Goal: Task Accomplishment & Management: Complete application form

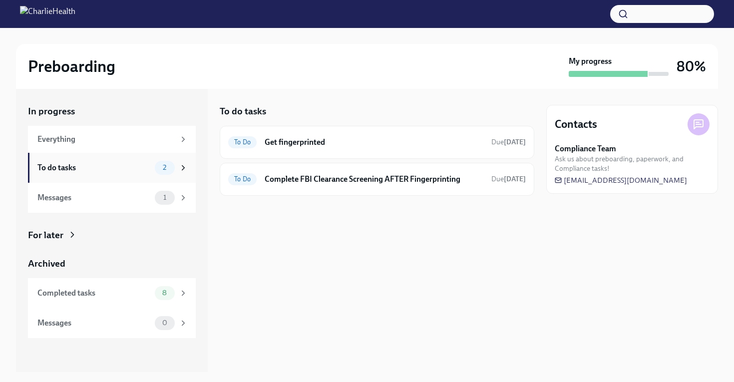
click at [85, 170] on div "To do tasks" at bounding box center [93, 167] width 113 height 11
click at [86, 200] on div "Messages" at bounding box center [93, 197] width 113 height 11
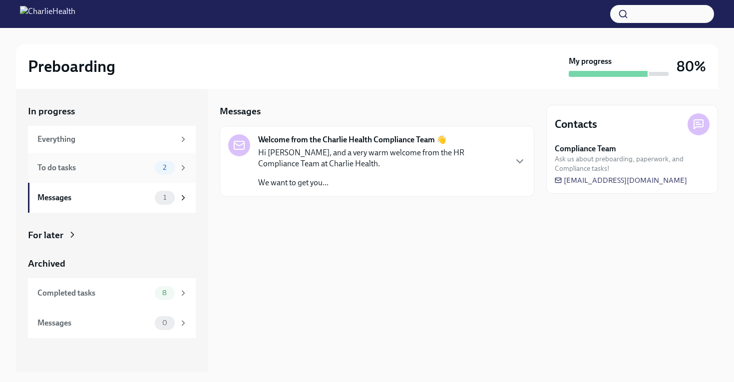
click at [91, 172] on div "To do tasks" at bounding box center [93, 167] width 113 height 11
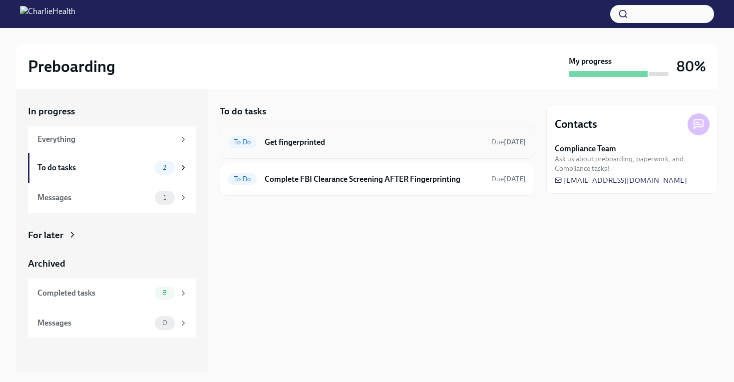
click at [440, 145] on h6 "Get fingerprinted" at bounding box center [374, 142] width 219 height 11
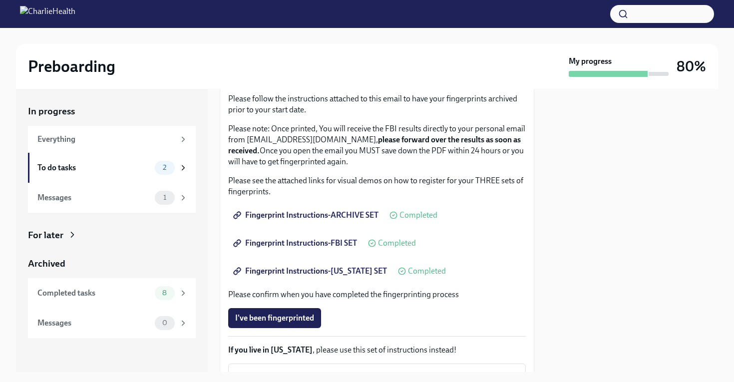
scroll to position [96, 0]
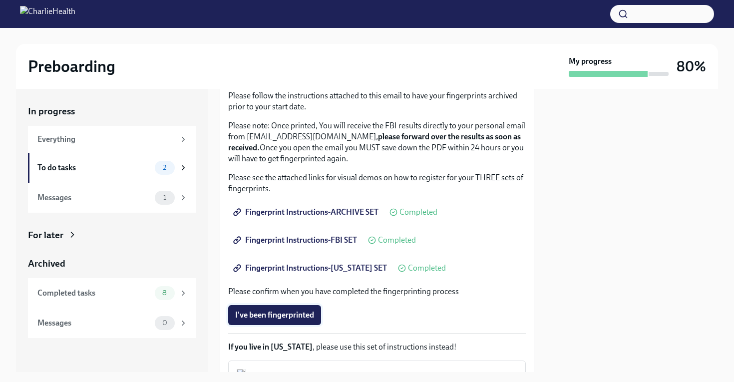
click at [291, 309] on button "I've been fingerprinted" at bounding box center [274, 315] width 93 height 20
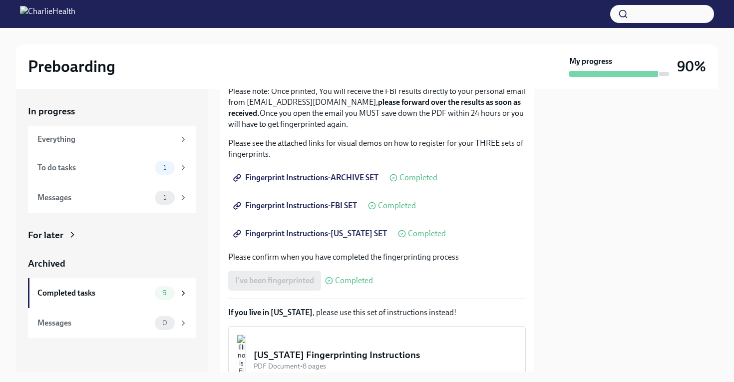
scroll to position [234, 0]
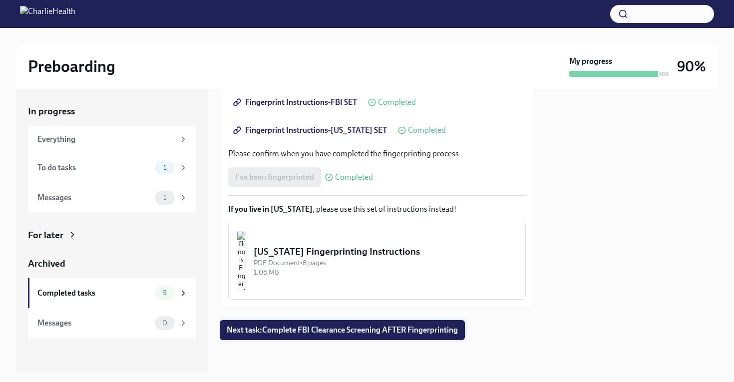
click at [292, 331] on span "Next task : Complete FBI Clearance Screening AFTER Fingerprinting" at bounding box center [342, 330] width 231 height 10
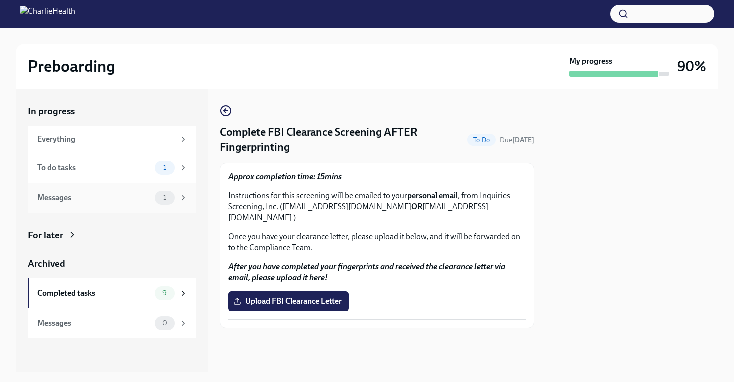
click at [128, 194] on div "Messages" at bounding box center [93, 197] width 113 height 11
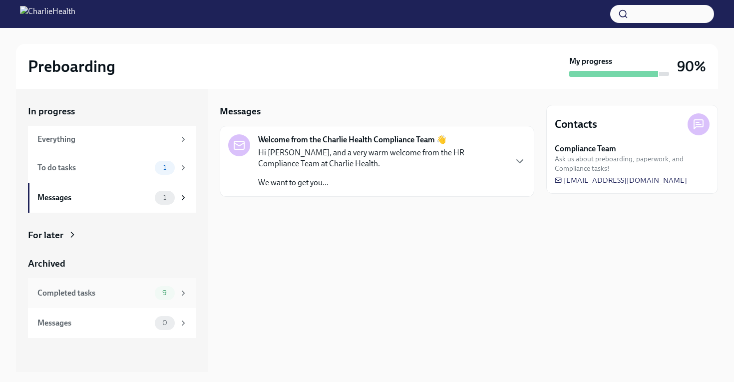
click at [88, 294] on div "Completed tasks" at bounding box center [93, 293] width 113 height 11
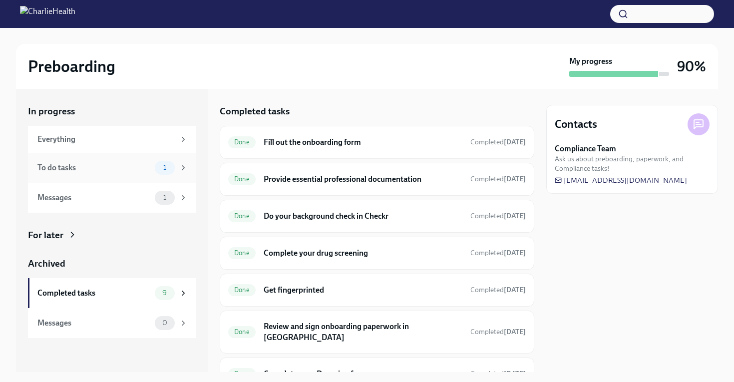
click at [61, 163] on div "To do tasks" at bounding box center [93, 167] width 113 height 11
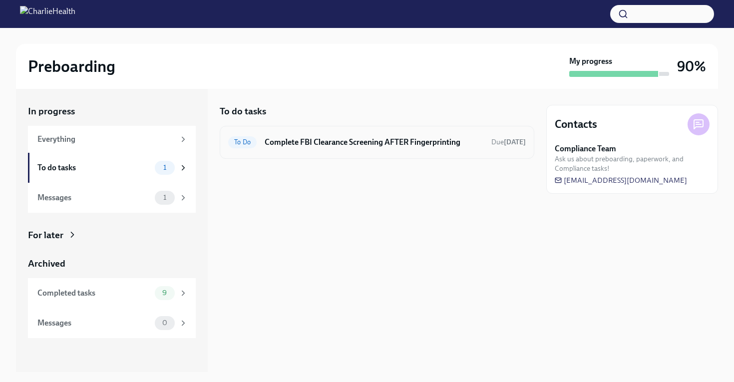
click at [368, 141] on h6 "Complete FBI Clearance Screening AFTER Fingerprinting" at bounding box center [374, 142] width 219 height 11
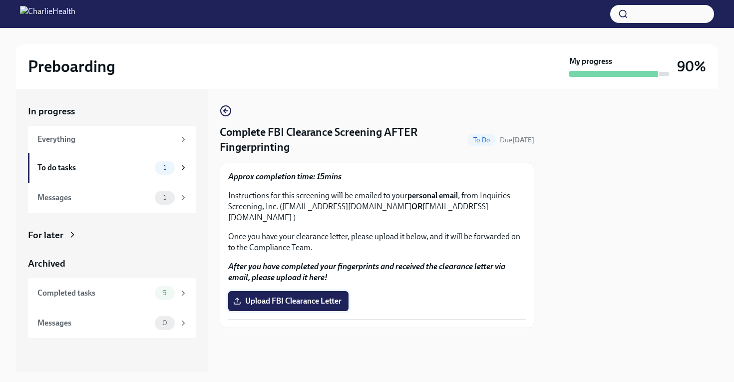
click at [287, 296] on span "Upload FBI Clearance Letter" at bounding box center [288, 301] width 106 height 10
click at [0, 0] on input "Upload FBI Clearance Letter" at bounding box center [0, 0] width 0 height 0
